Goal: Use online tool/utility

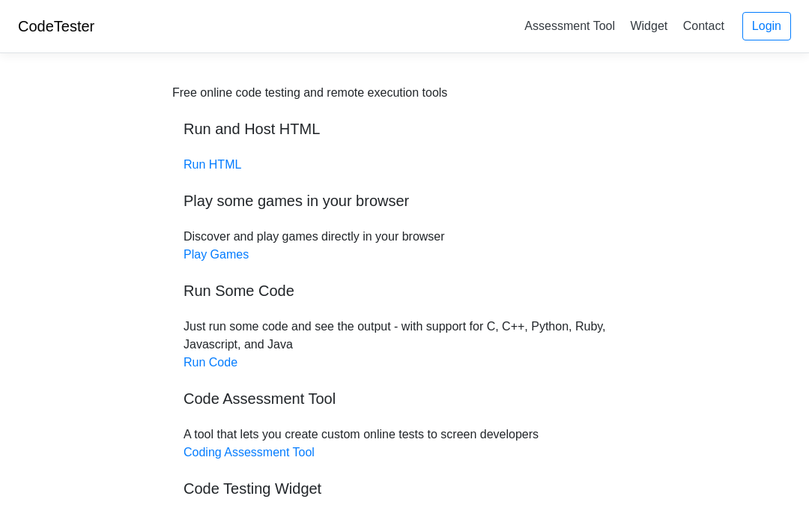
click at [193, 362] on link "Run Code" at bounding box center [211, 362] width 54 height 13
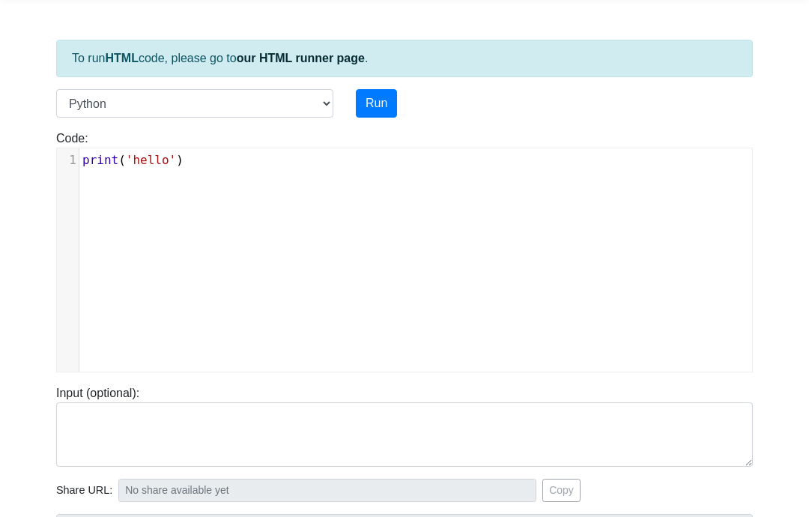
scroll to position [61, 0]
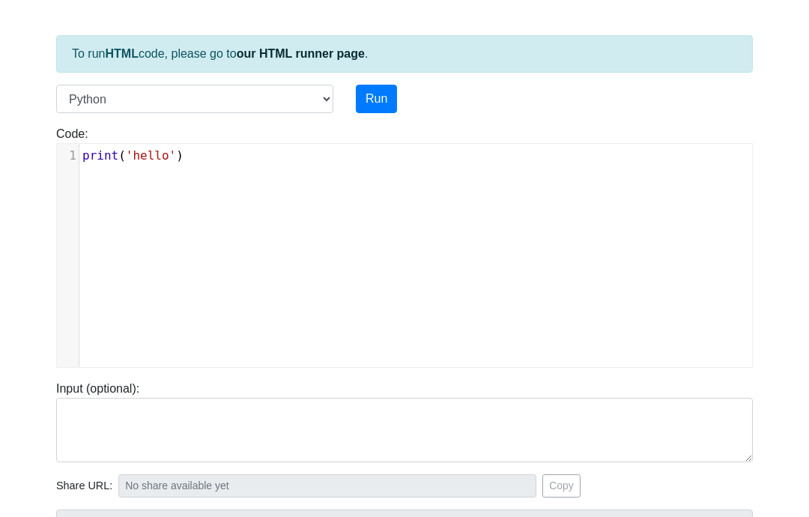
click at [25, 159] on body "CodeTester Assessment Tool Widget Contact Login To run HTML code, please go to …" at bounding box center [404, 339] width 809 height 800
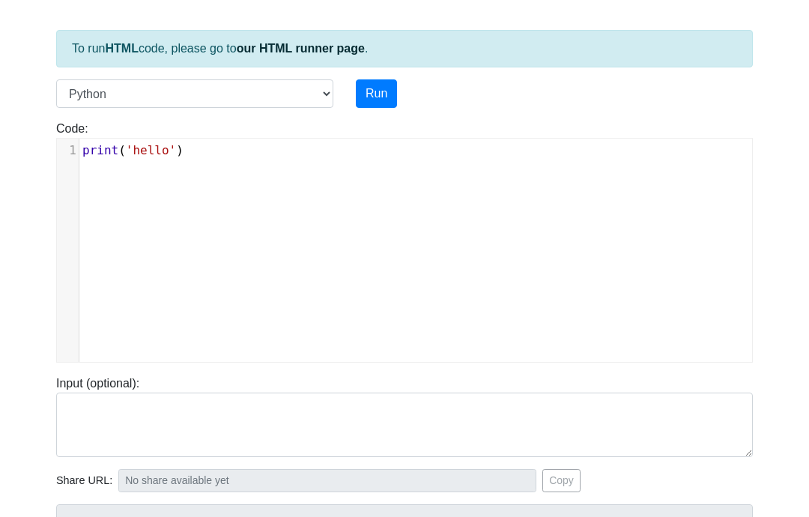
scroll to position [65, 0]
click at [375, 97] on button "Run" at bounding box center [376, 94] width 41 height 28
click at [381, 103] on button "Run" at bounding box center [376, 94] width 41 height 28
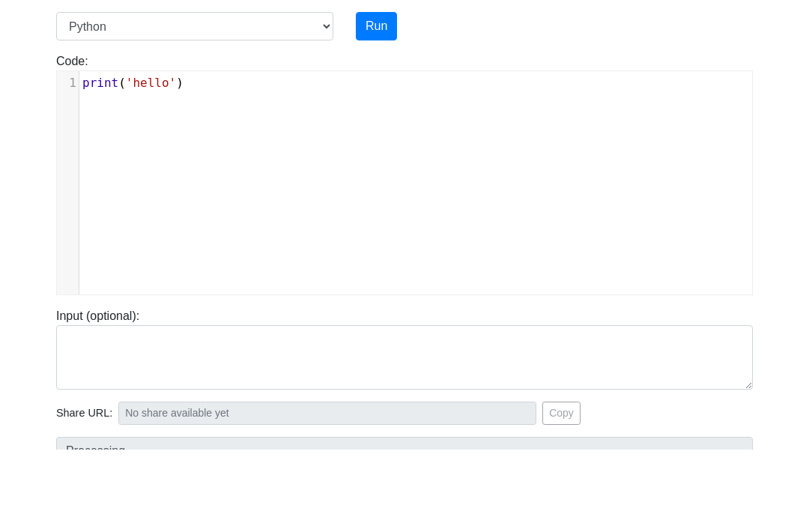
type input "https://codetester.io/runner?s=59zJDN5Qlj"
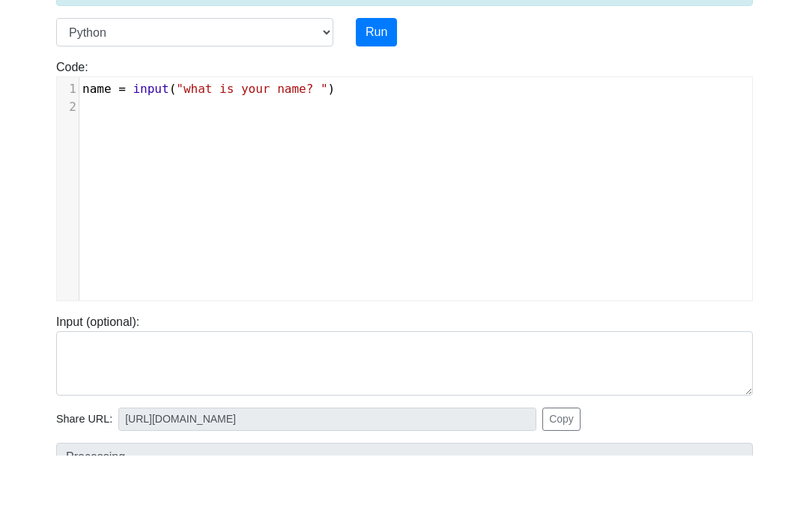
click at [723, 109] on div "Code: print('hello') xxxxxxxxxx 1 name = input ( "what is your name? " ) 2 ​" at bounding box center [405, 236] width 720 height 255
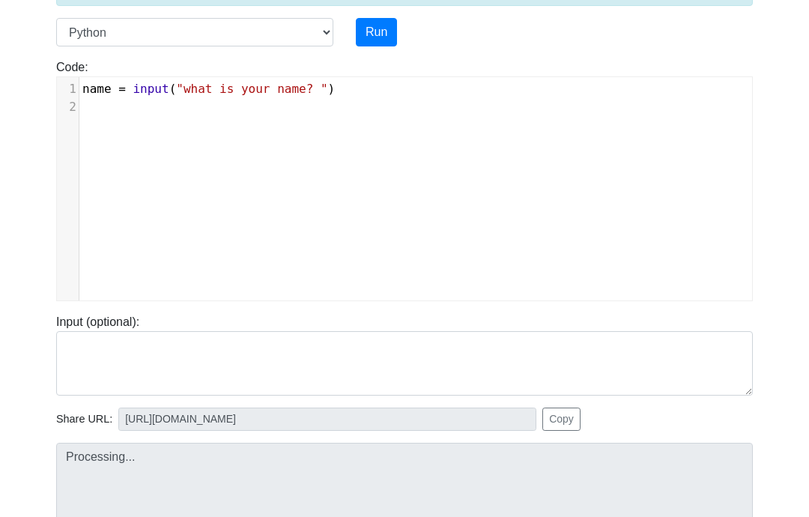
scroll to position [127, 0]
click at [686, 57] on div "Code: print('hello') xxxxxxxxxx 1 name = input ( "what is your name? " )" at bounding box center [405, 174] width 720 height 255
click at [376, 40] on button "Run" at bounding box center [376, 33] width 41 height 28
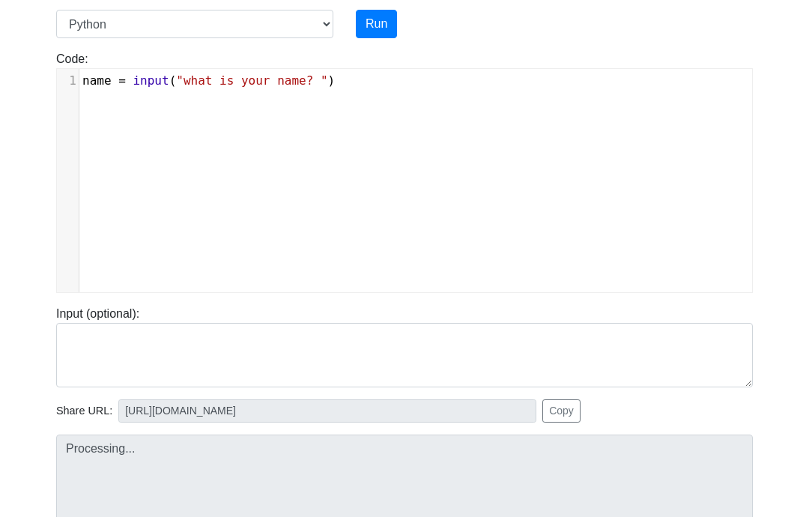
scroll to position [134, 0]
click at [691, 37] on div "Language C C++ Go Java Javascript Python Ruby Run" at bounding box center [405, 25] width 720 height 28
click at [708, 64] on div "Code: print('hello') 1 name = input ( "what is your name? " )" at bounding box center [405, 173] width 720 height 243
click at [719, 45] on div "Code: print('hello') 1 name = input ( "what is your name? " )" at bounding box center [405, 167] width 720 height 255
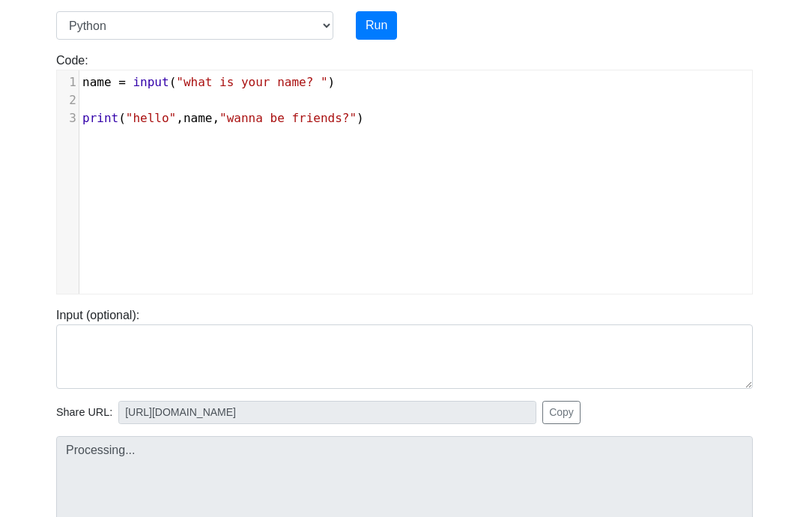
click at [687, 38] on div "Language C C++ Go Java Javascript Python Ruby Run" at bounding box center [405, 25] width 720 height 28
click at [381, 28] on button "Run" at bounding box center [376, 25] width 41 height 28
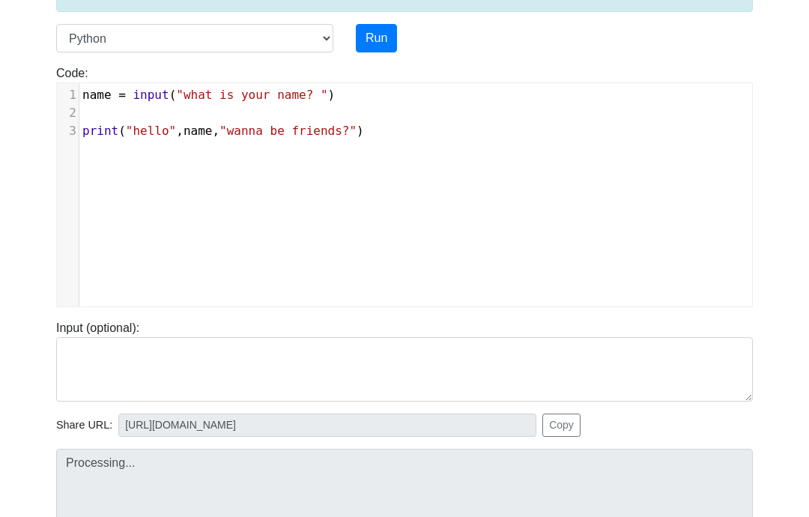
scroll to position [121, 0]
click at [395, 80] on div "Code: print('hello') xxxxxxxxxx 1 name = input ( "what is your name? " ) 2 ​ 3 …" at bounding box center [405, 185] width 720 height 243
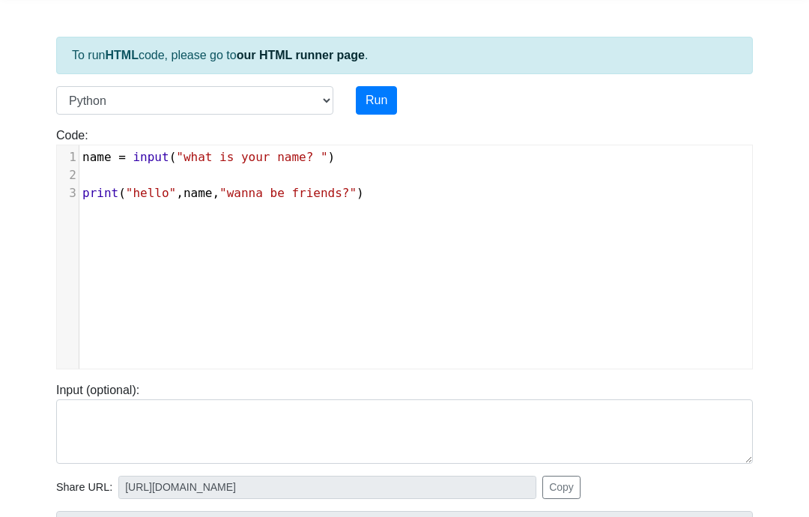
scroll to position [48, 0]
